Goal: Information Seeking & Learning: Find specific page/section

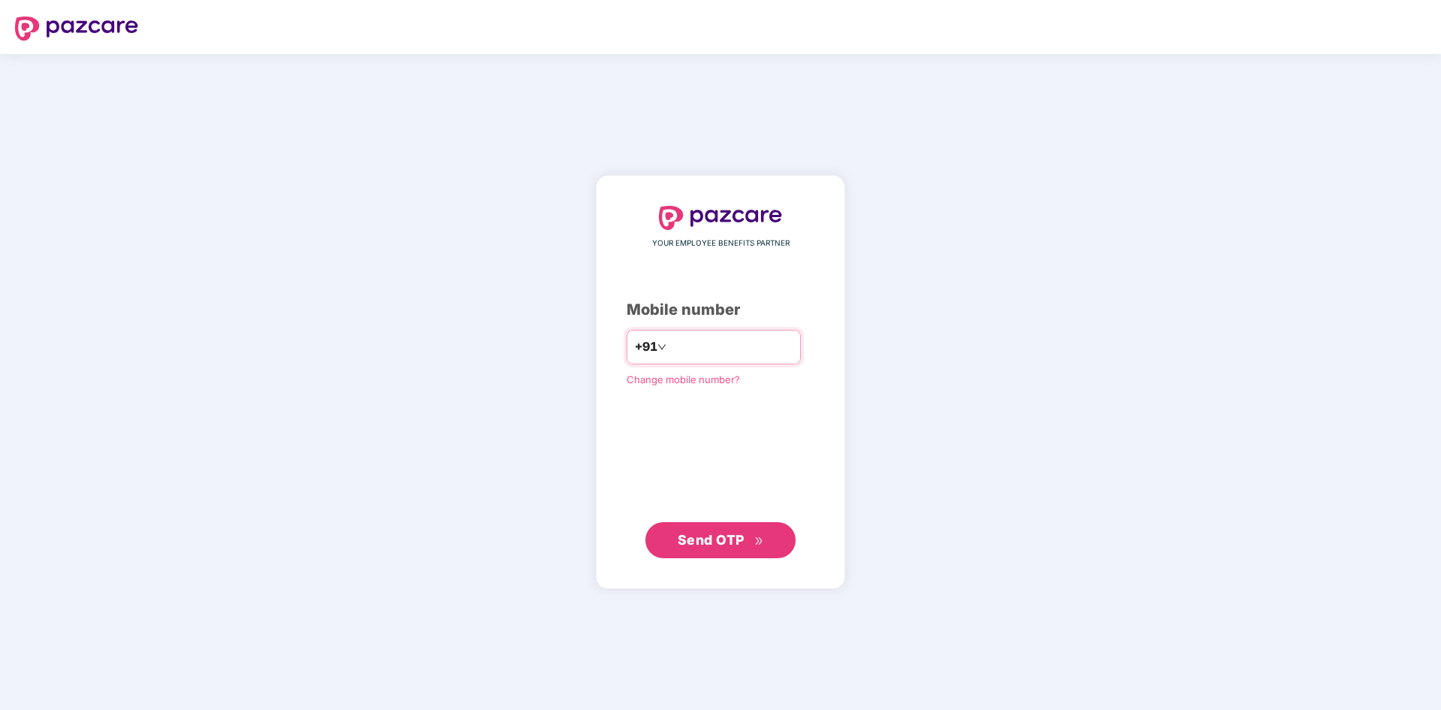
click at [721, 346] on input "number" at bounding box center [730, 347] width 123 height 24
type input "**********"
click at [747, 534] on span "Send OTP" at bounding box center [721, 539] width 86 height 21
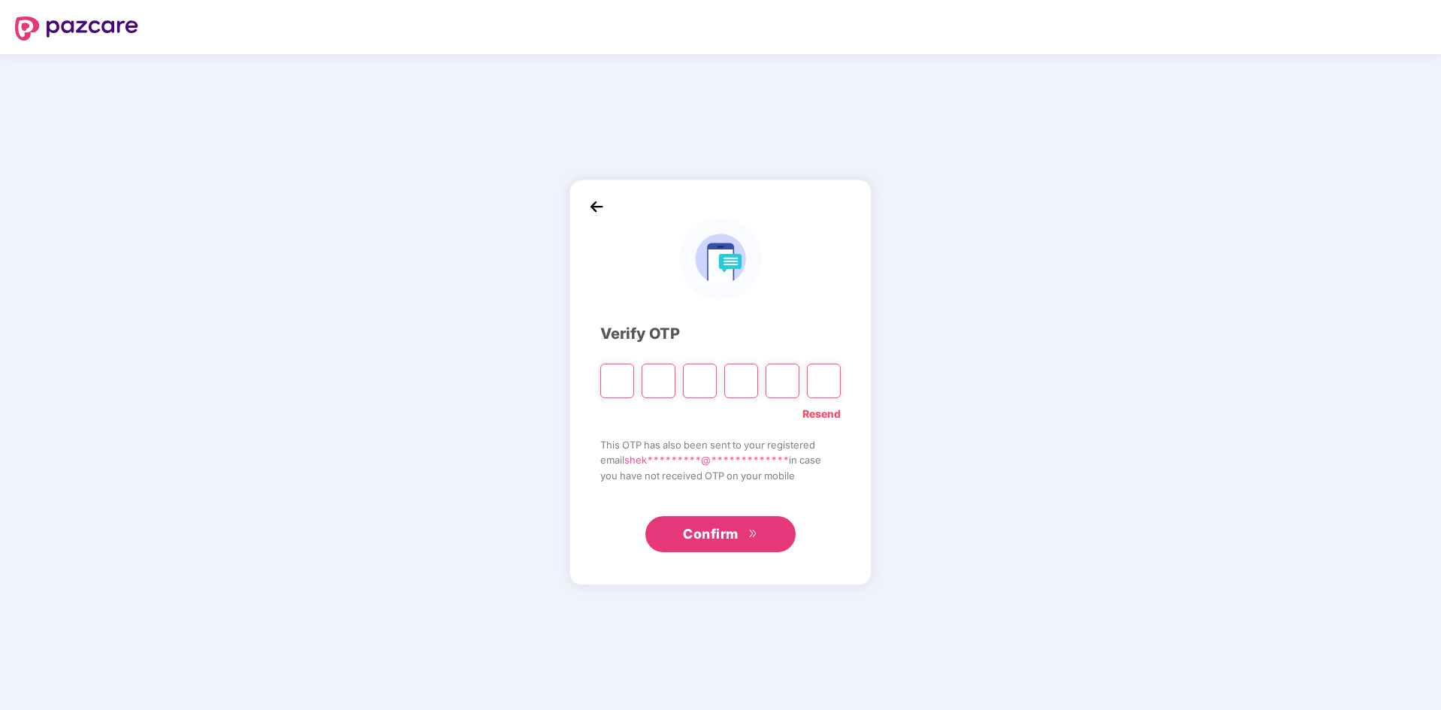
type input "*"
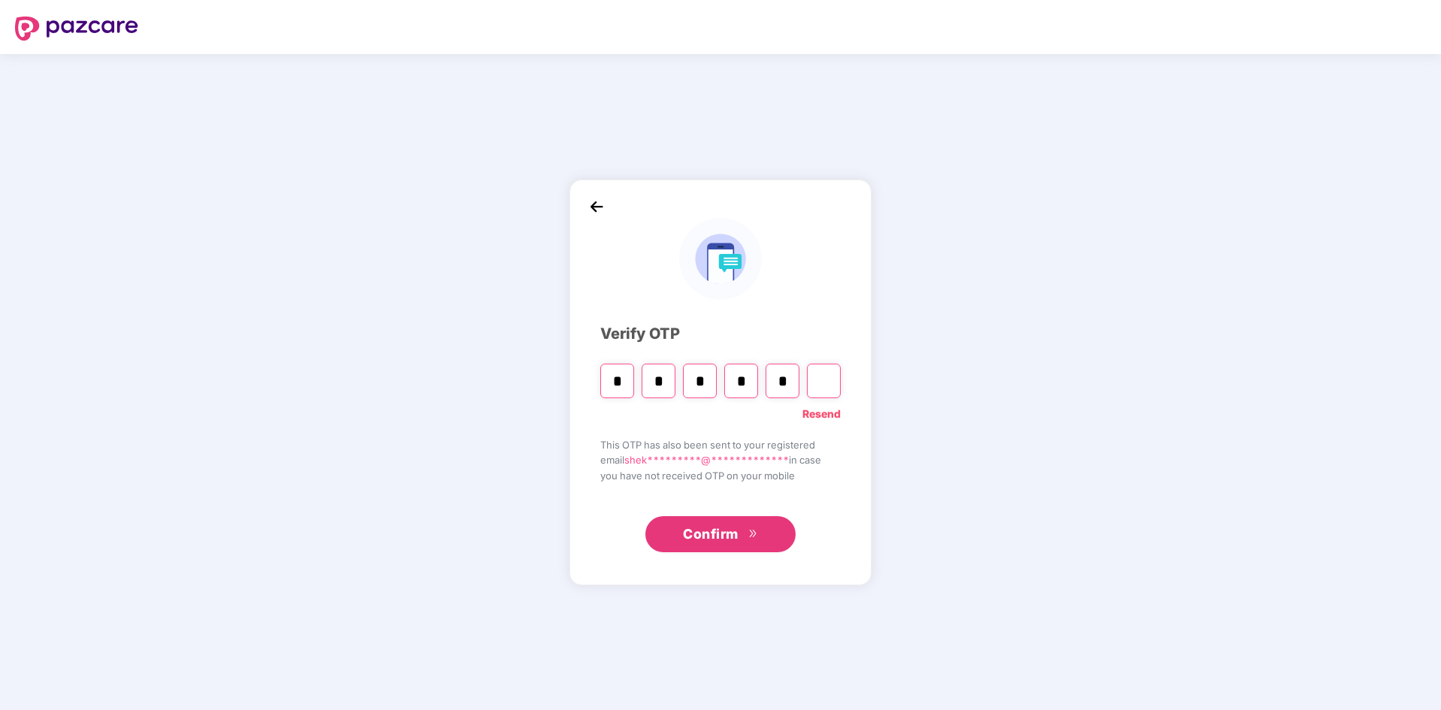
type input "*"
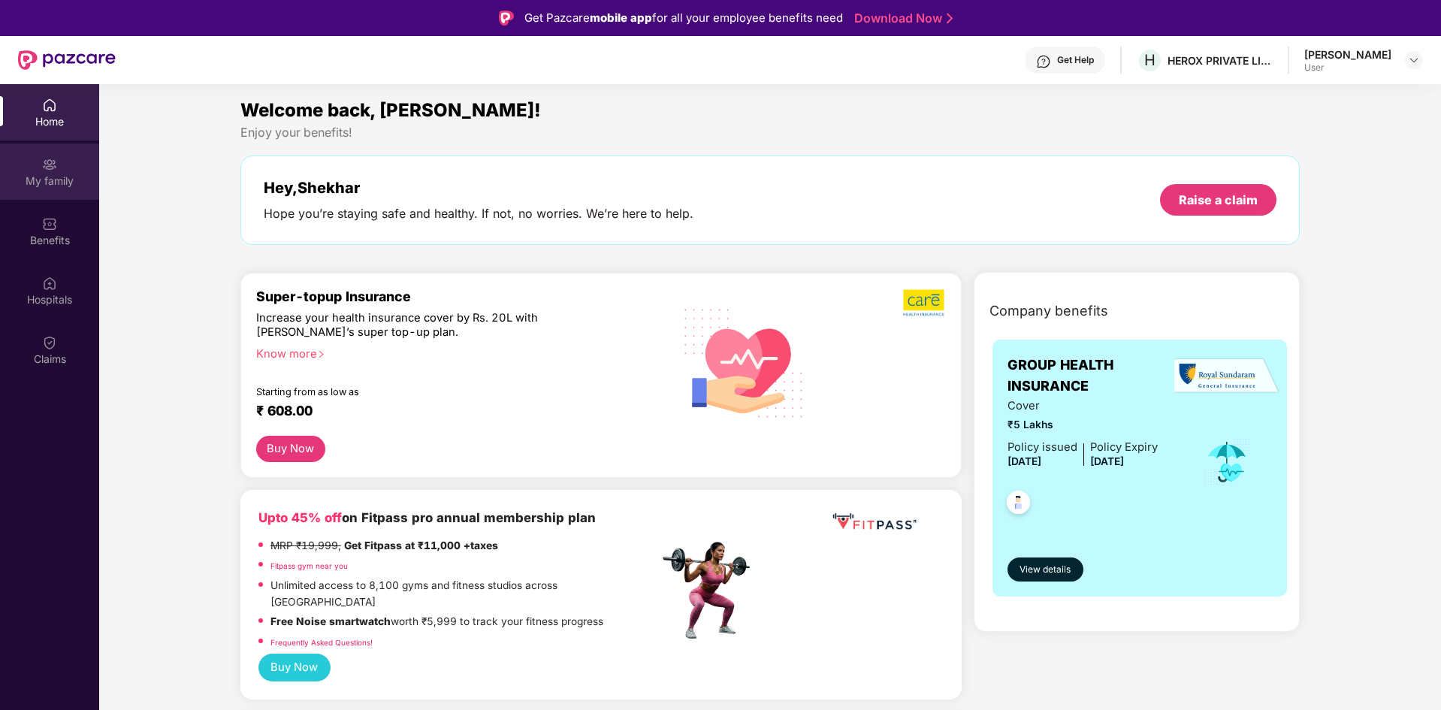
click at [49, 191] on div "My family" at bounding box center [49, 171] width 99 height 56
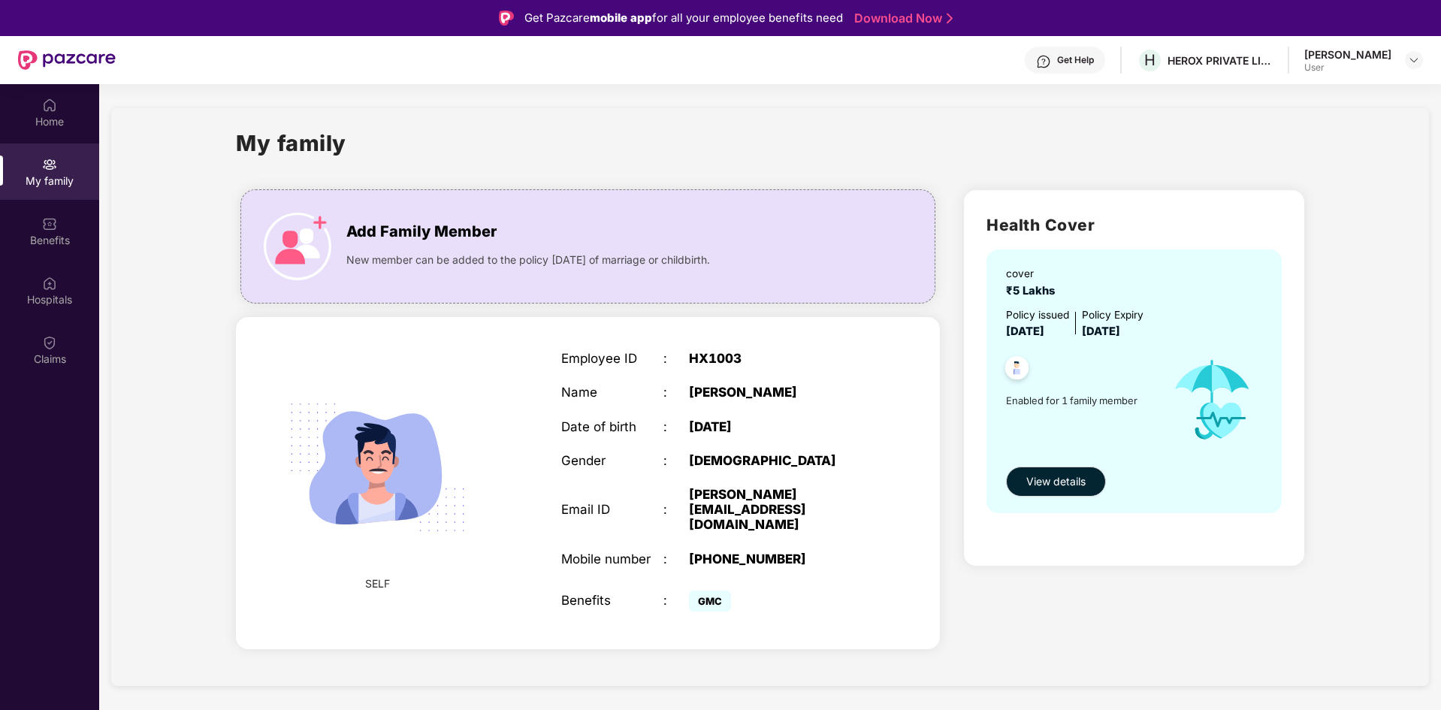
scroll to position [1, 0]
click at [67, 223] on div "Benefits" at bounding box center [49, 230] width 99 height 56
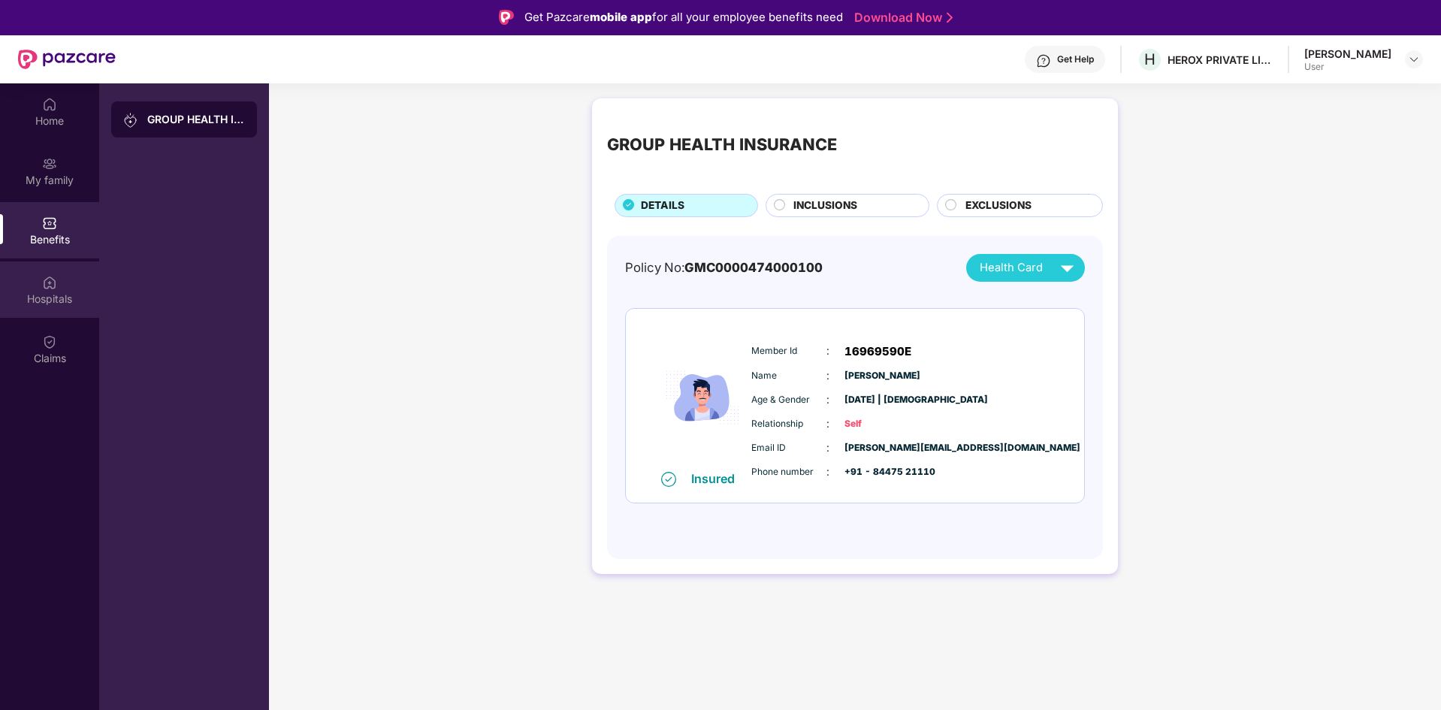
click at [58, 270] on div "Hospitals" at bounding box center [49, 289] width 99 height 56
